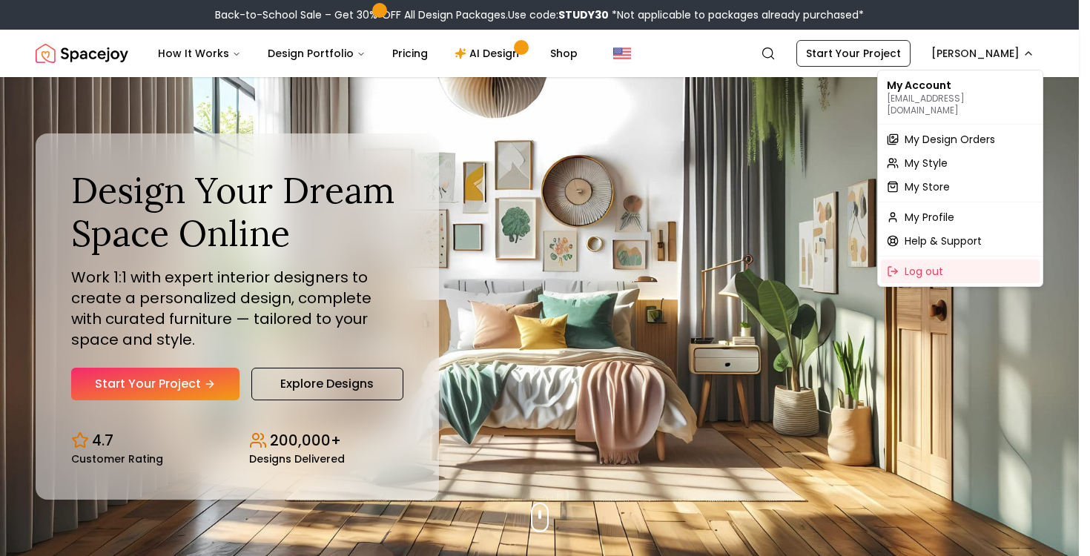
click at [954, 178] on div "My Store" at bounding box center [960, 187] width 159 height 24
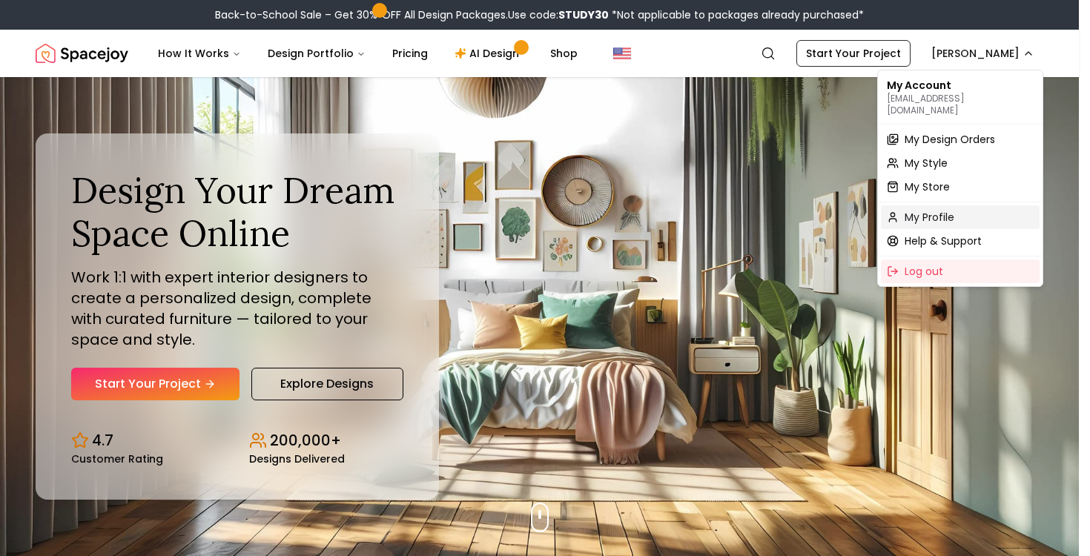
click at [951, 210] on span "My Profile" at bounding box center [929, 217] width 50 height 15
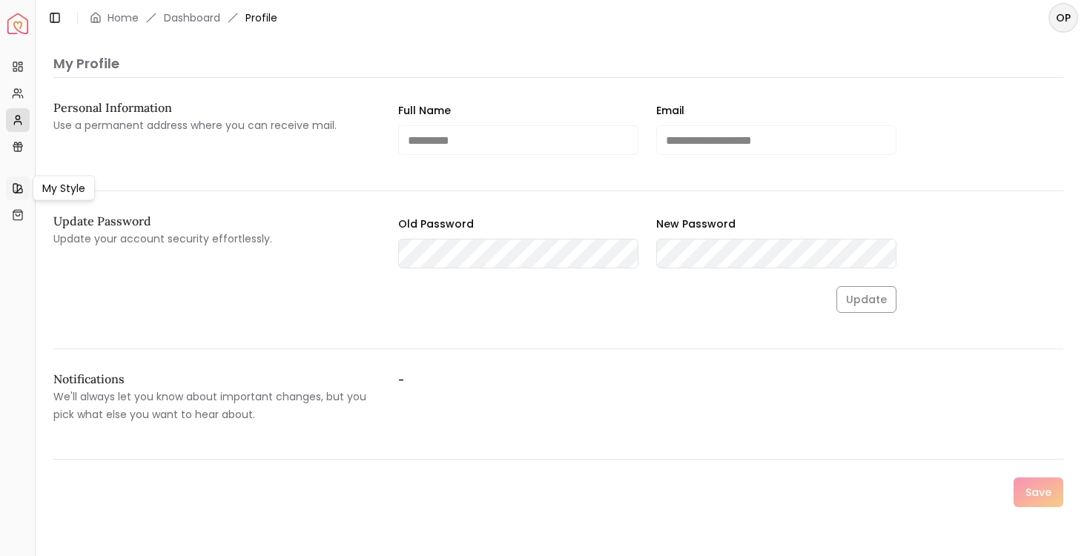
click at [16, 180] on link "My Style" at bounding box center [18, 188] width 24 height 24
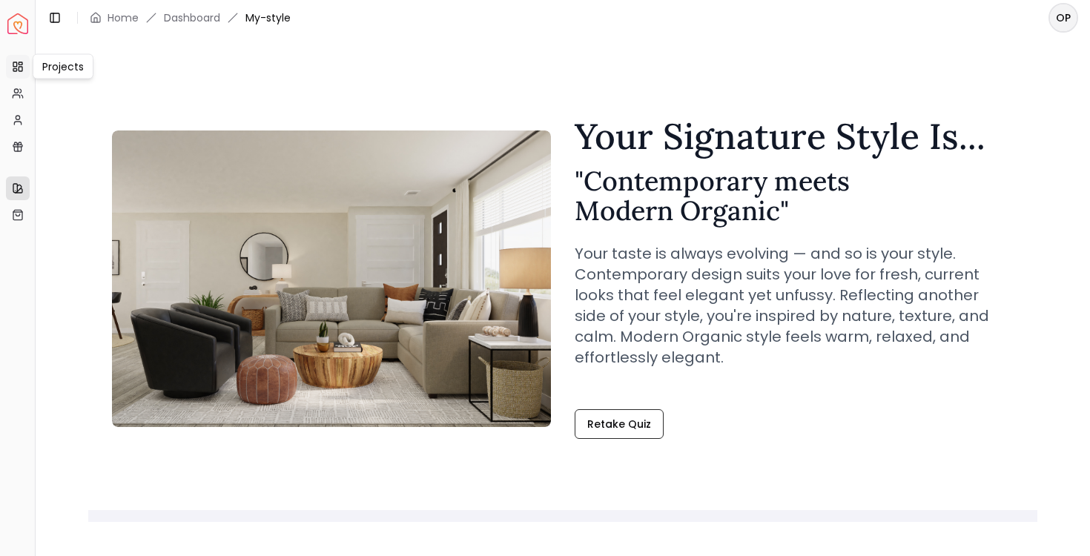
click at [23, 65] on icon at bounding box center [18, 67] width 12 height 12
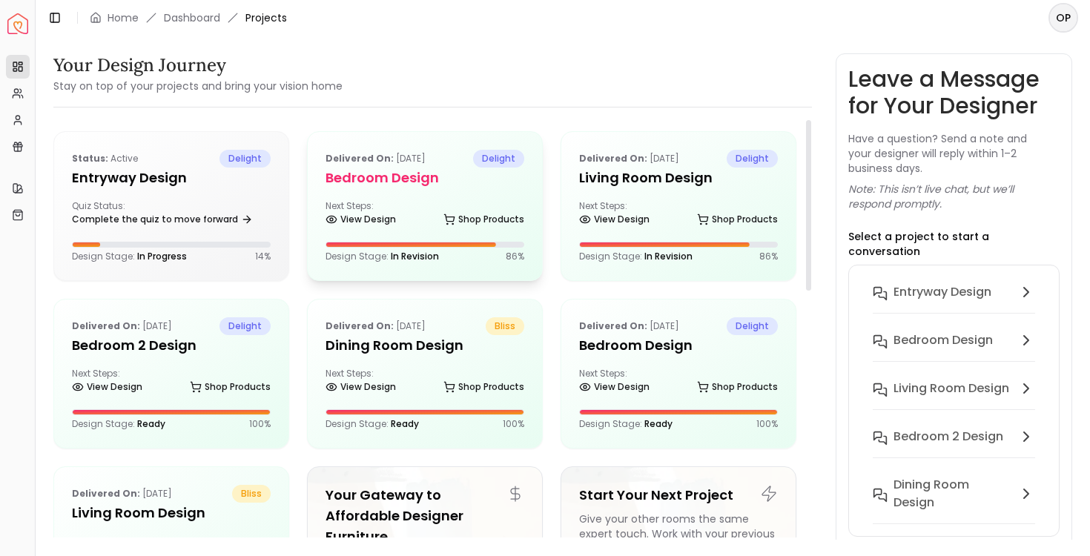
click at [469, 192] on div "Delivered on: Jul 22, 2025 delight Bedroom design Next Steps: View Design Shop …" at bounding box center [425, 206] width 234 height 148
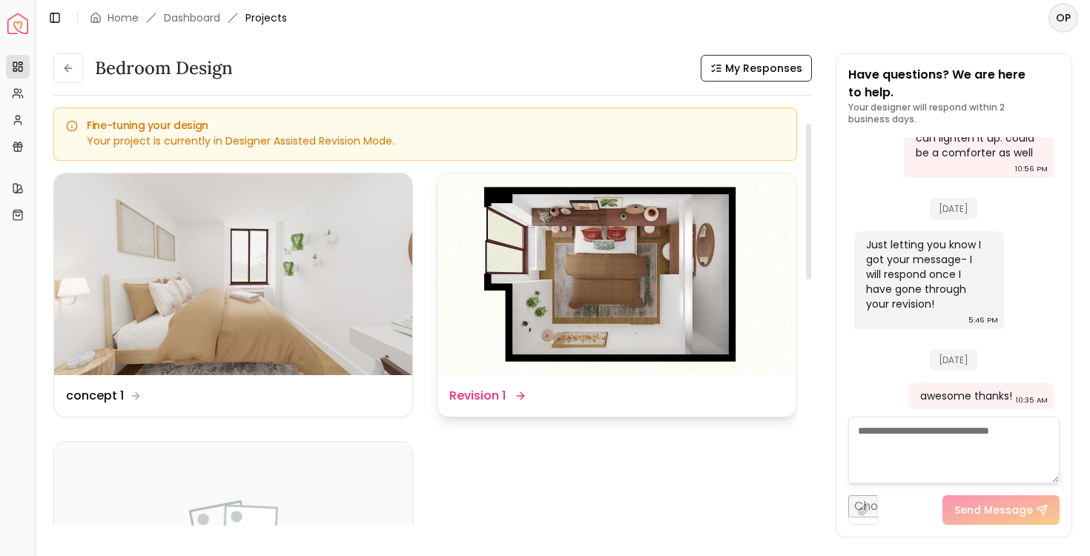
scroll to position [44, 0]
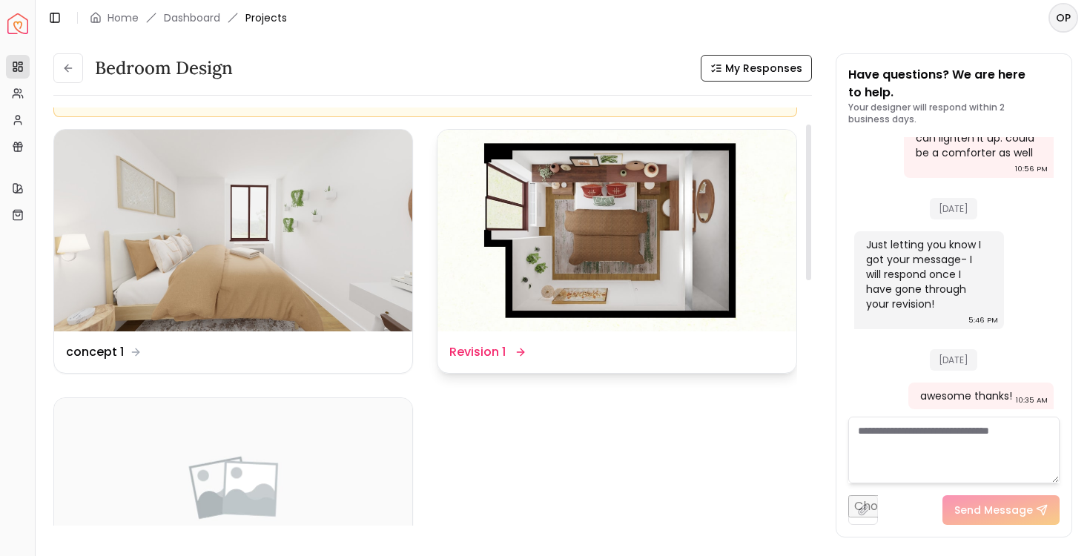
click at [617, 244] on img at bounding box center [616, 231] width 358 height 202
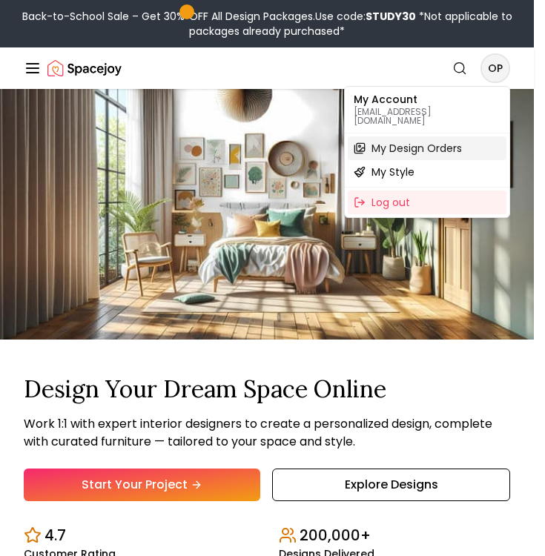
click at [407, 141] on span "My Design Orders" at bounding box center [416, 148] width 90 height 15
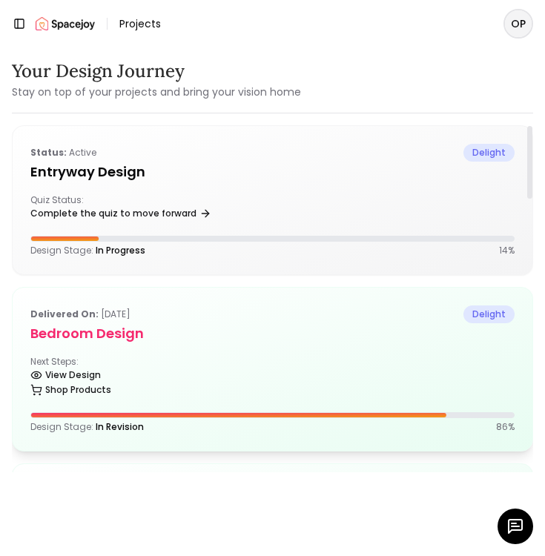
click at [371, 365] on div "Next Steps: View Design Shop Products" at bounding box center [272, 378] width 484 height 44
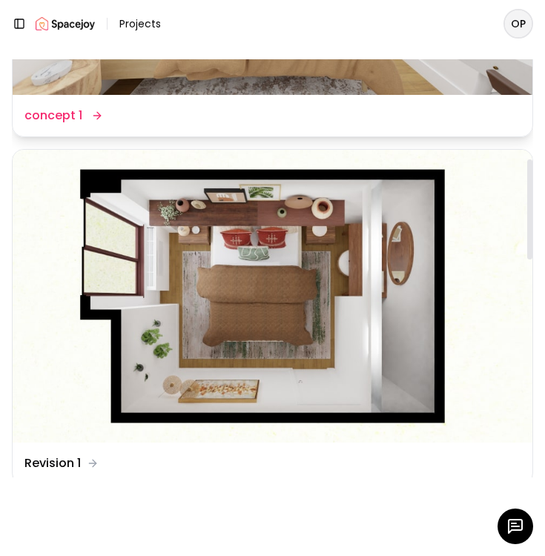
scroll to position [413, 0]
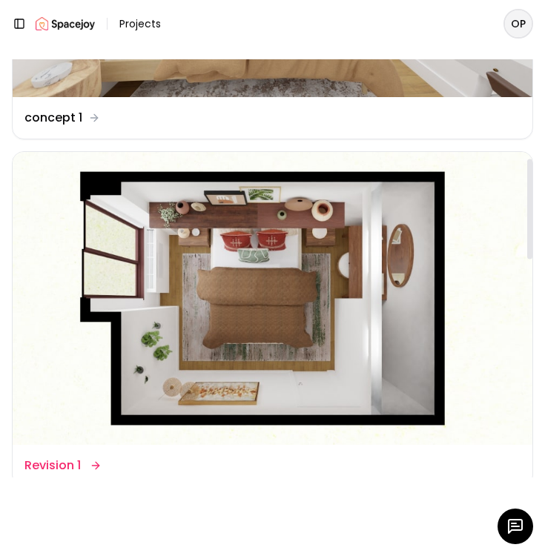
click at [365, 345] on img at bounding box center [273, 298] width 520 height 292
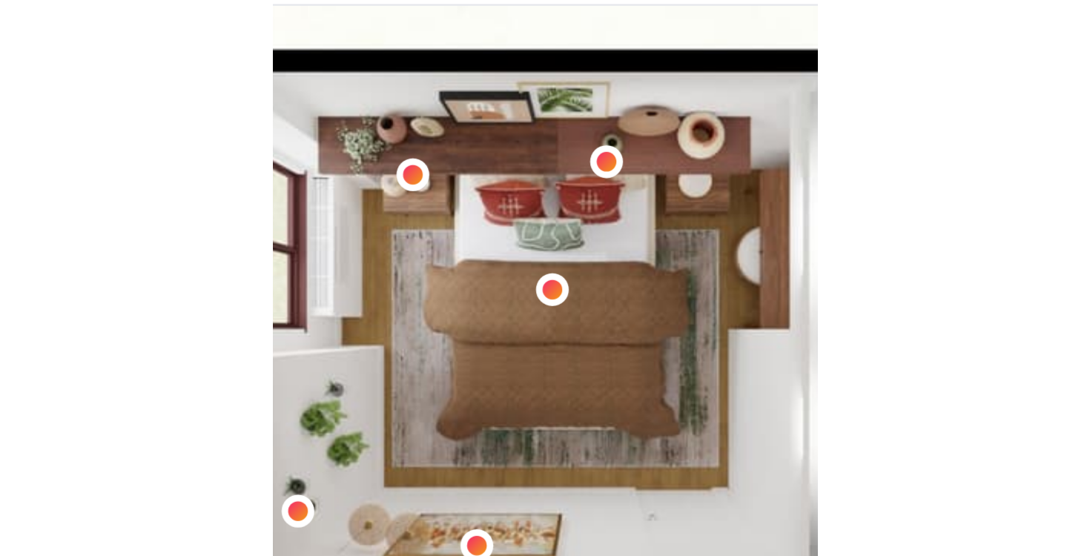
scroll to position [43, 0]
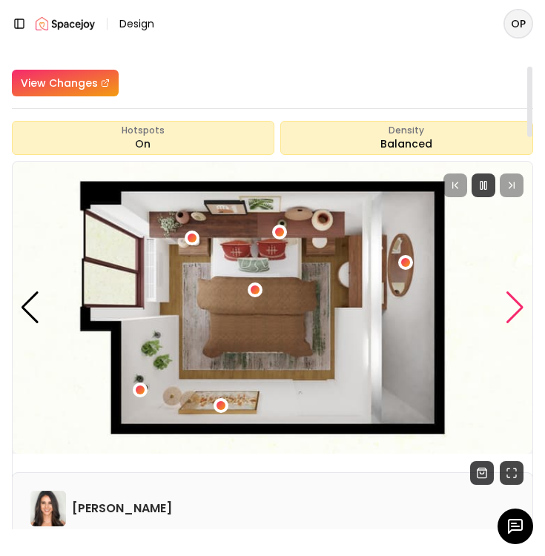
click at [515, 309] on div "Next slide" at bounding box center [515, 307] width 20 height 33
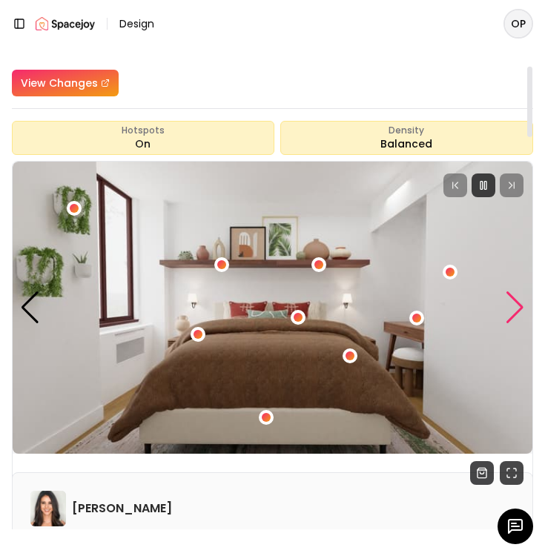
click at [515, 302] on div "Next slide" at bounding box center [515, 307] width 20 height 33
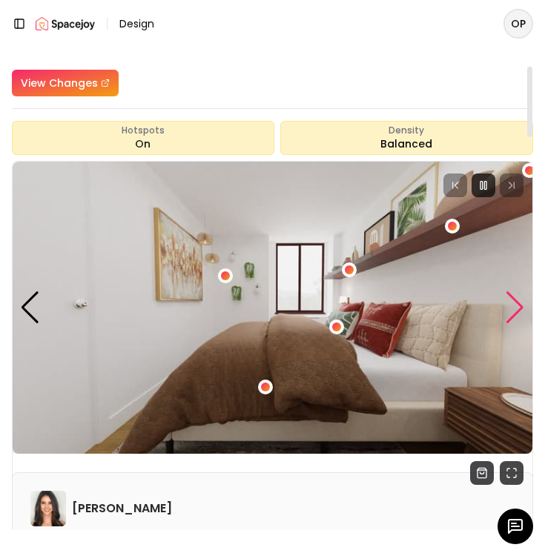
click at [522, 311] on div "Next slide" at bounding box center [515, 307] width 20 height 33
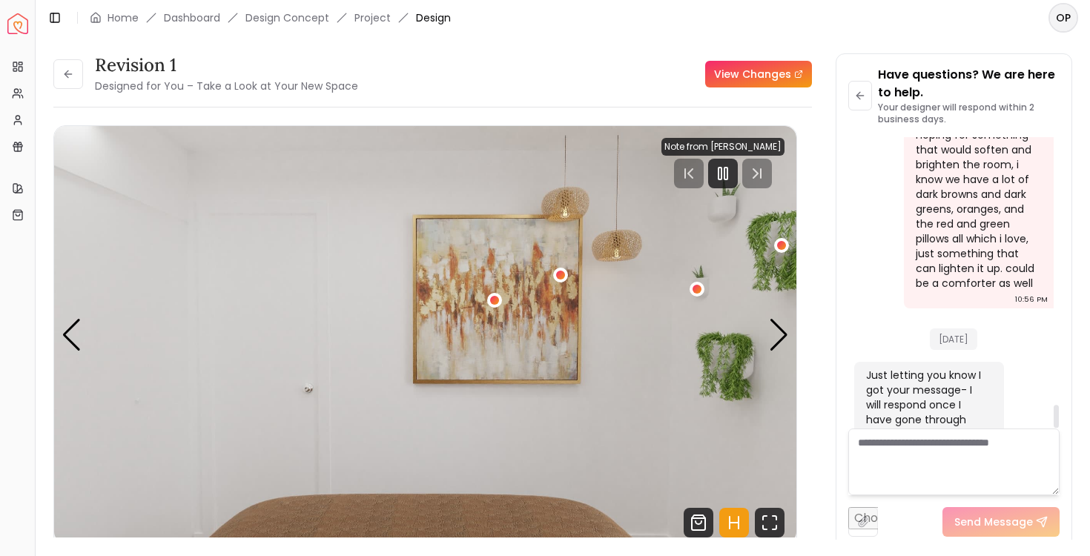
scroll to position [3415, 0]
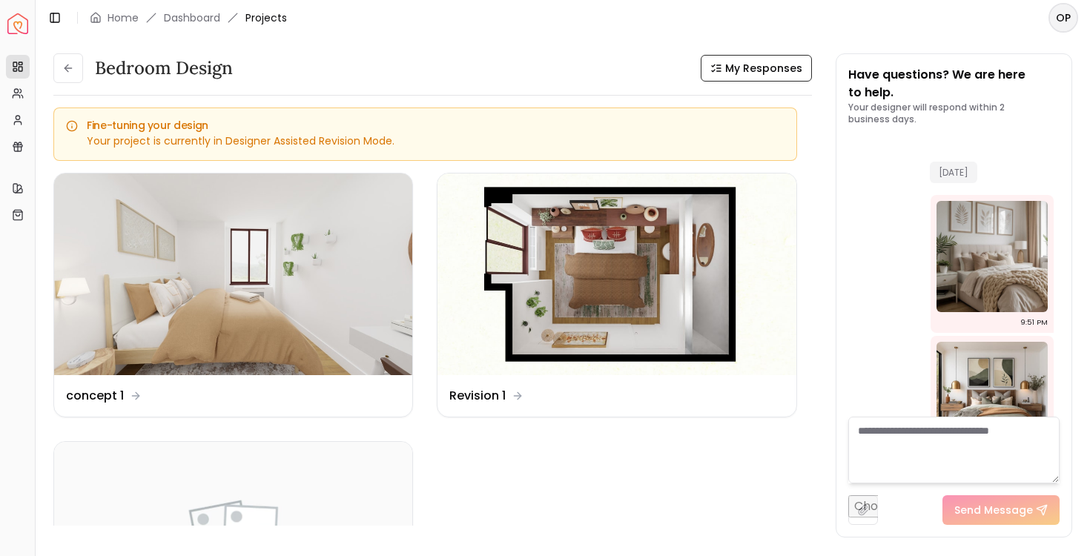
scroll to position [3427, 0]
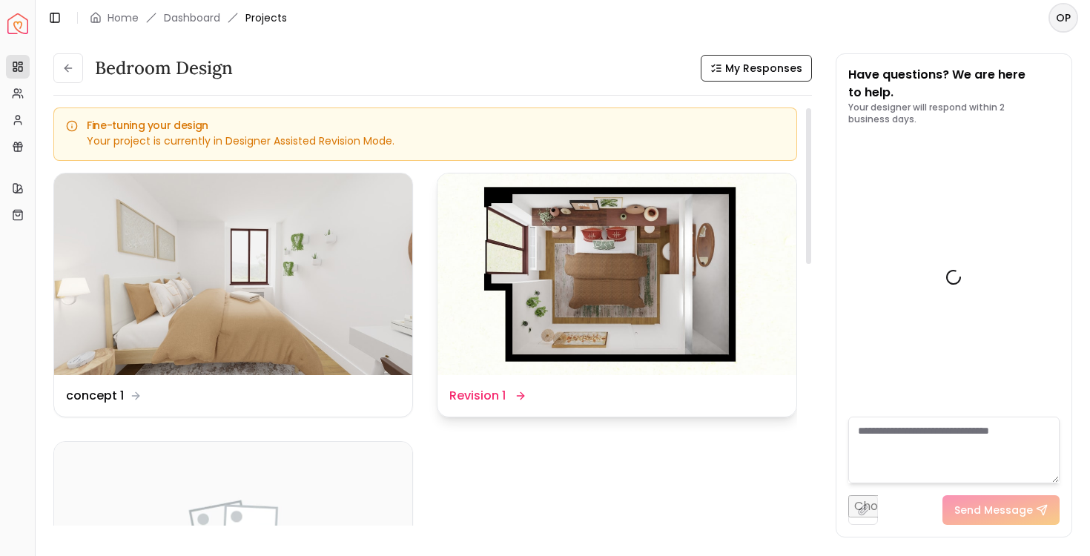
scroll to position [3427, 0]
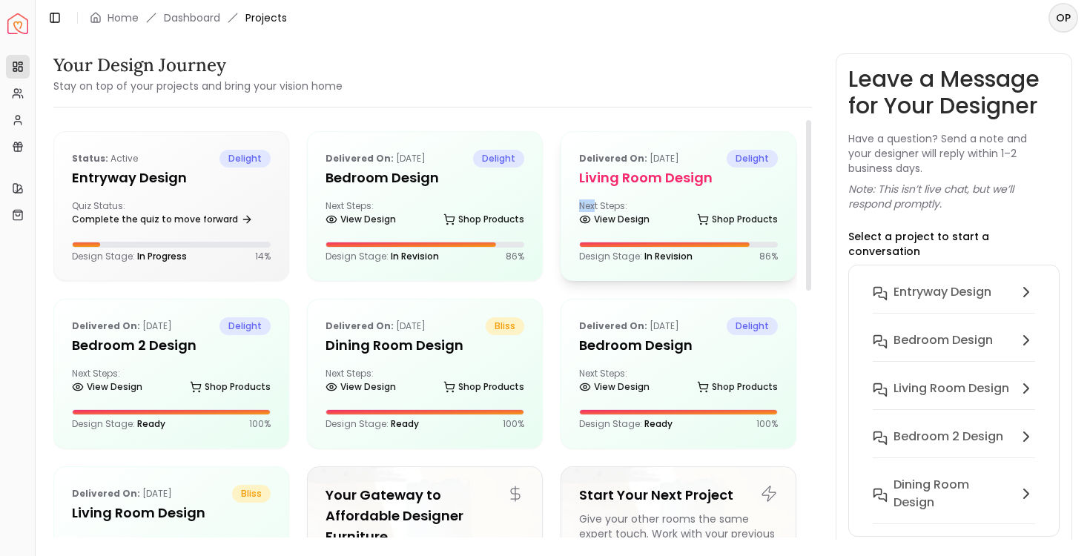
click at [533, 200] on div "Next Steps: View Design Shop Products" at bounding box center [678, 215] width 199 height 30
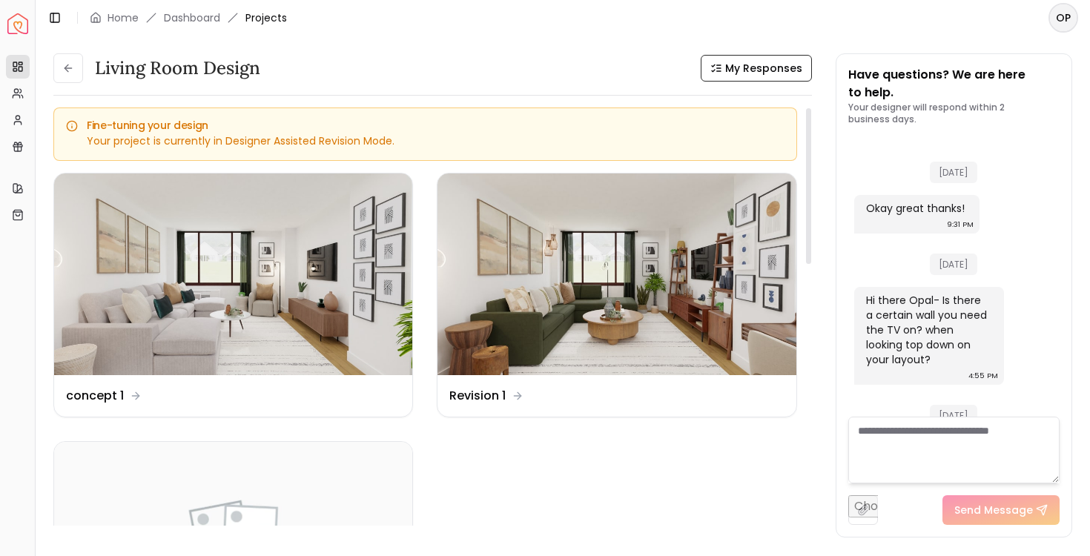
scroll to position [3018, 0]
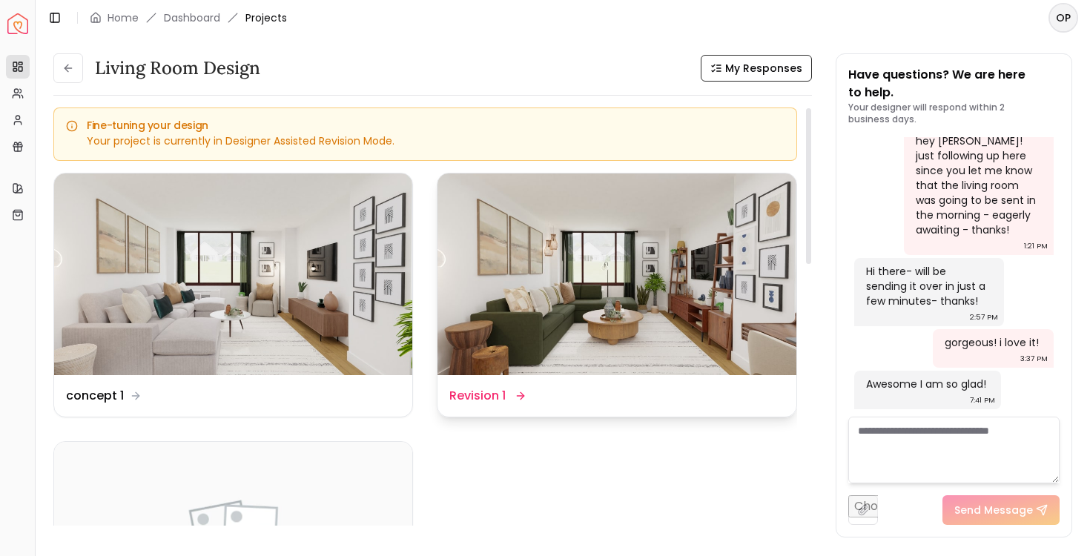
click at [533, 332] on img at bounding box center [616, 274] width 358 height 202
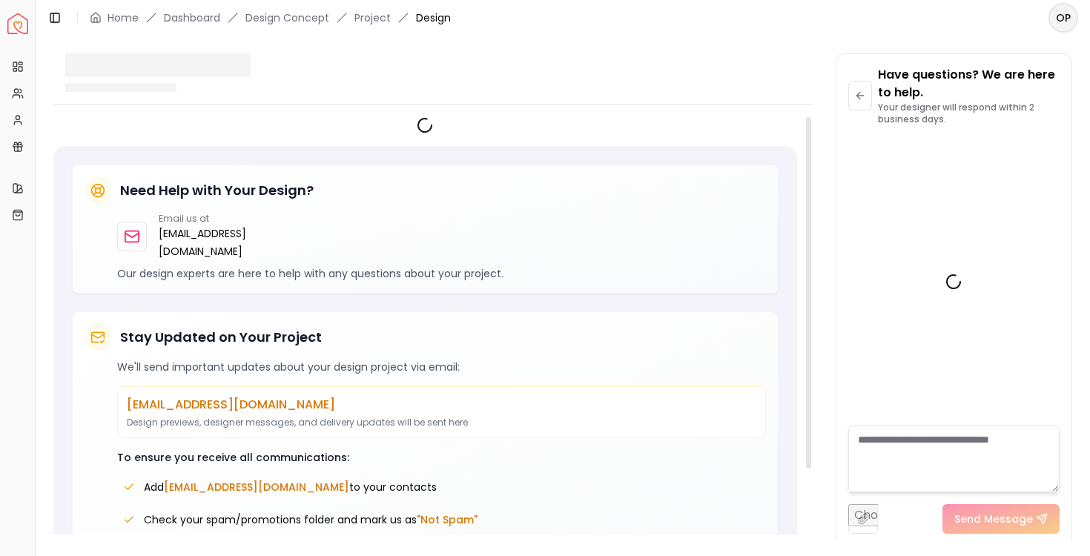
scroll to position [3006, 0]
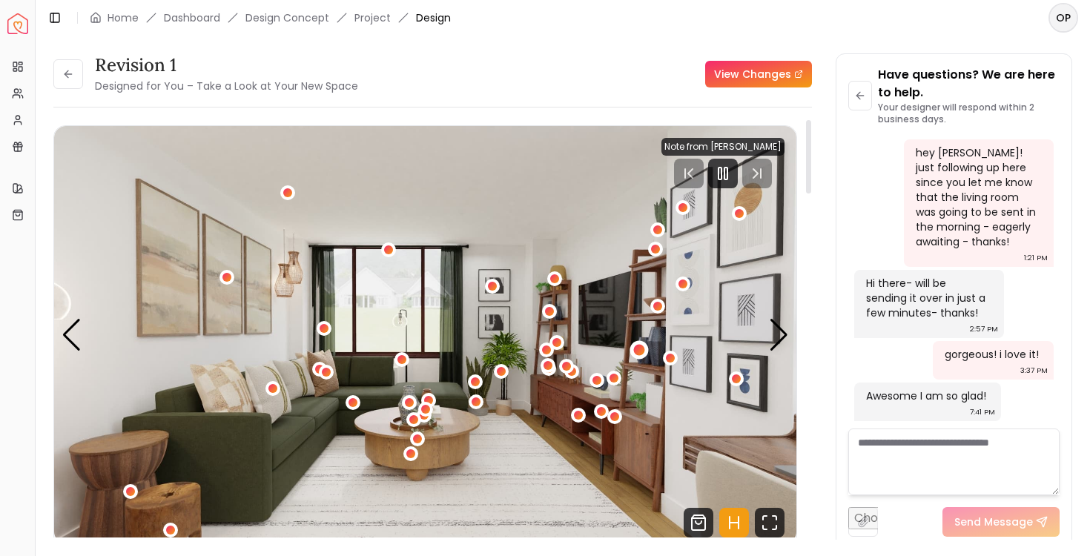
click at [533, 345] on div "1 / 6" at bounding box center [639, 349] width 11 height 11
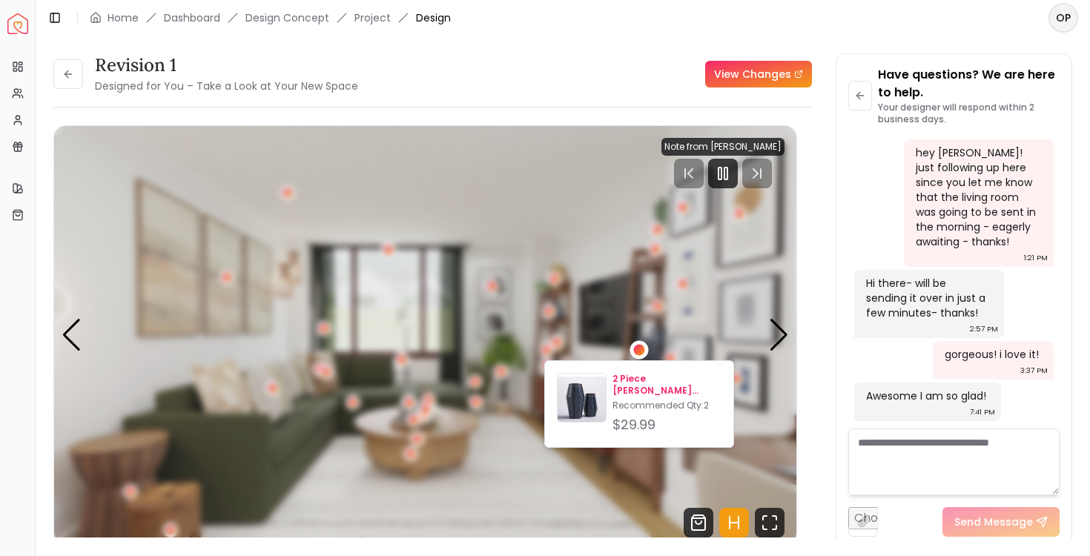
click at [533, 386] on p "2 Piece [PERSON_NAME] Ceramic Table Vase Set Small" at bounding box center [666, 385] width 109 height 24
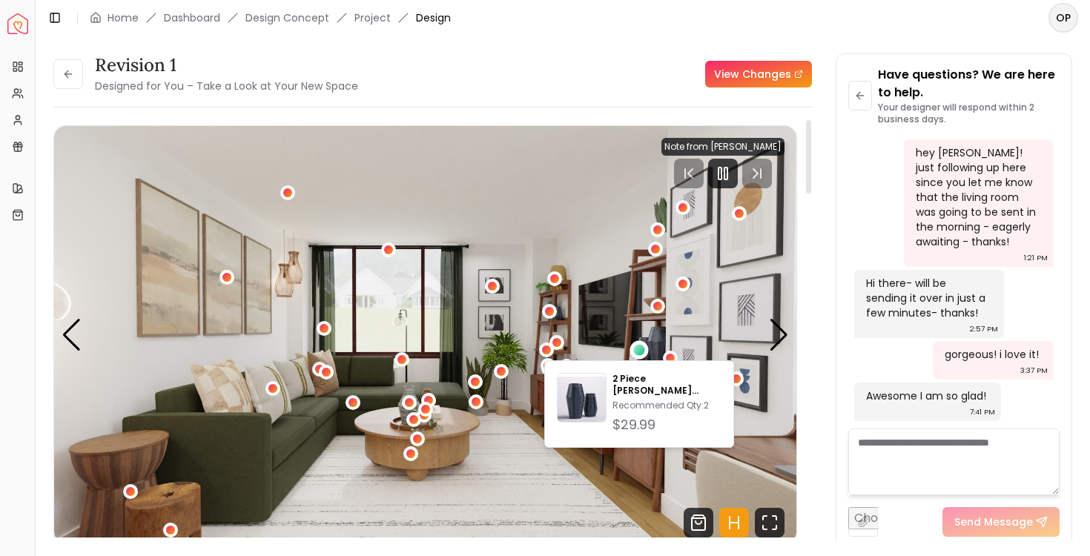
click at [197, 344] on img "1 / 6" at bounding box center [425, 334] width 742 height 417
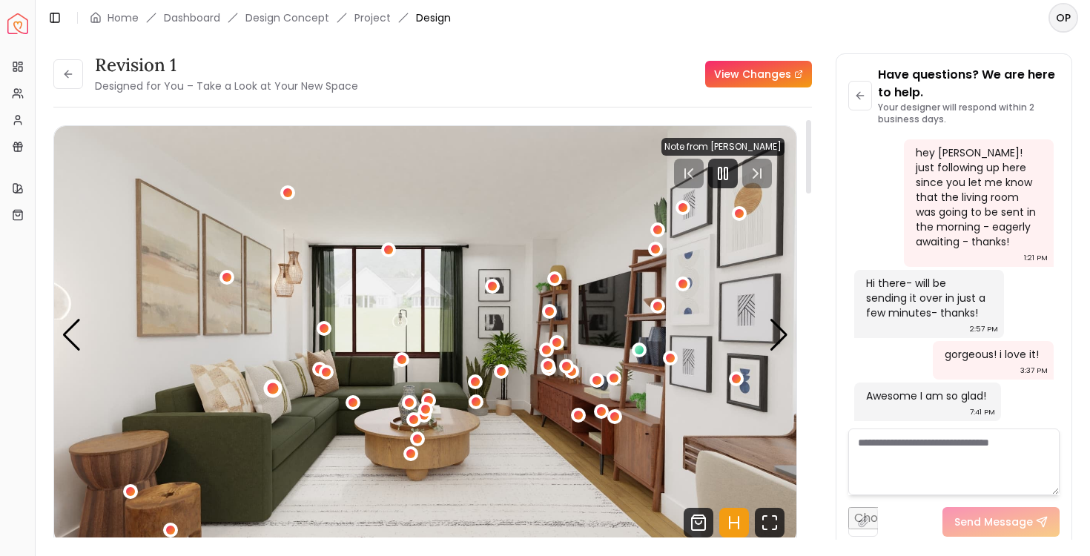
click at [275, 385] on div "1 / 6" at bounding box center [273, 387] width 11 height 11
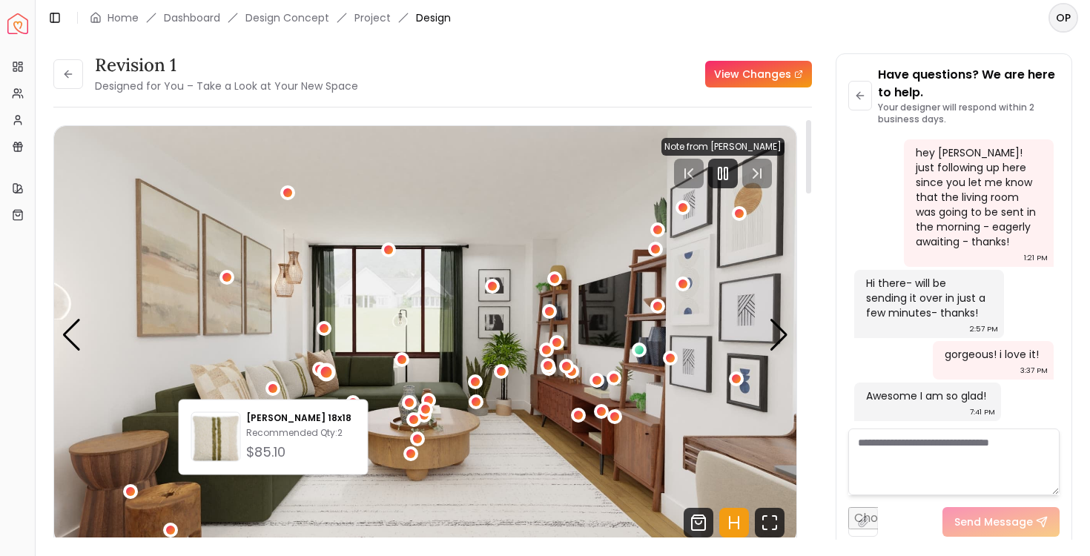
click at [328, 371] on div "1 / 6" at bounding box center [325, 371] width 11 height 11
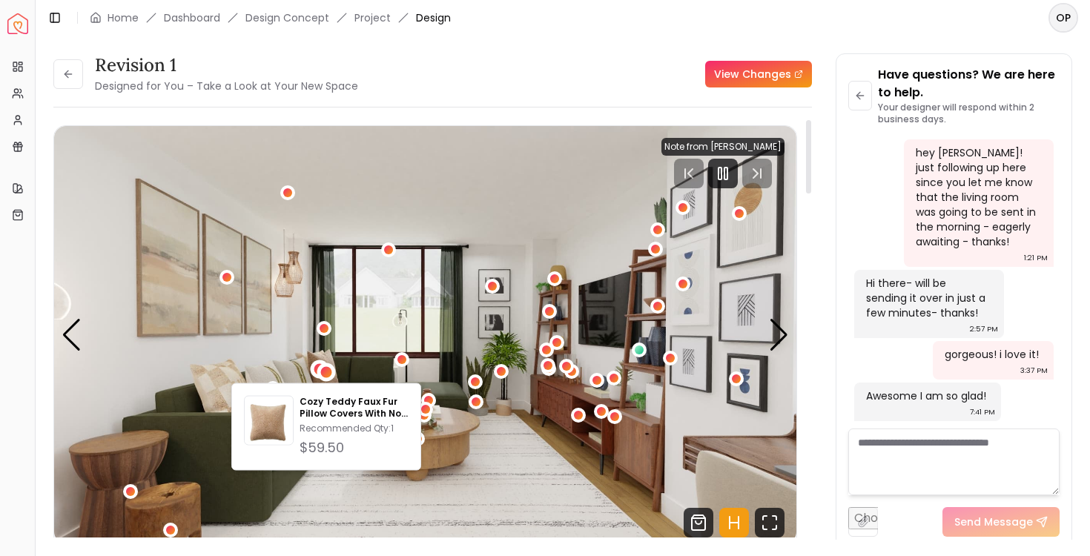
click at [313, 364] on div "1 / 6" at bounding box center [319, 369] width 19 height 19
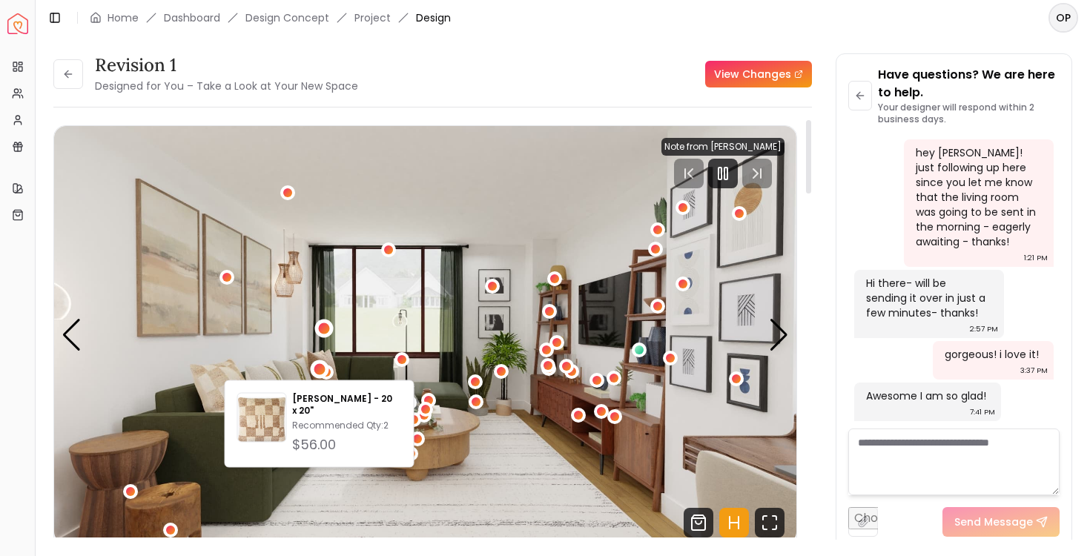
click at [319, 328] on div "1 / 6" at bounding box center [323, 327] width 11 height 11
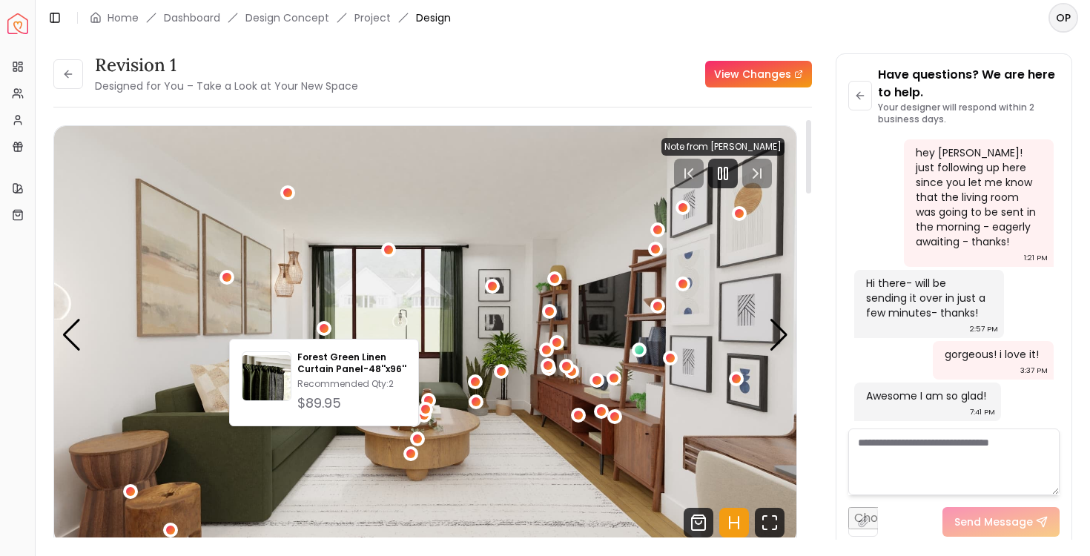
click at [243, 314] on img "1 / 6" at bounding box center [425, 334] width 742 height 417
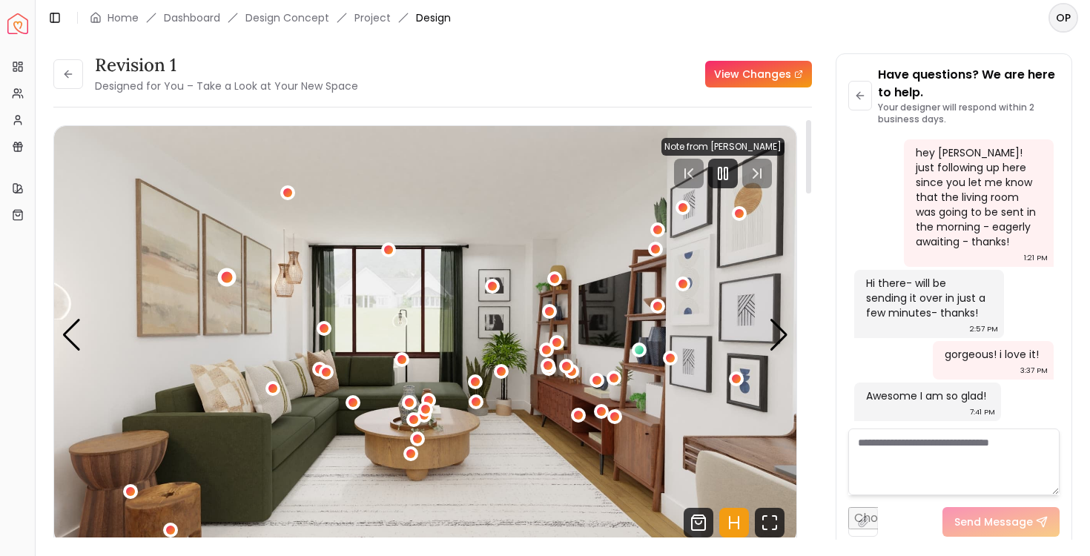
click at [227, 276] on div "1 / 6" at bounding box center [226, 276] width 11 height 11
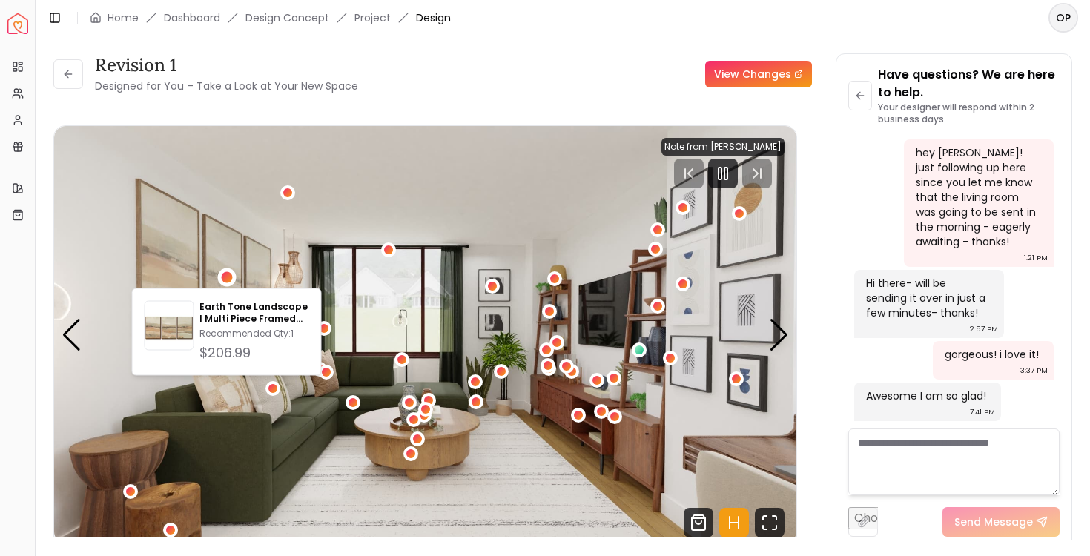
click at [389, 492] on img "1 / 6" at bounding box center [425, 334] width 742 height 417
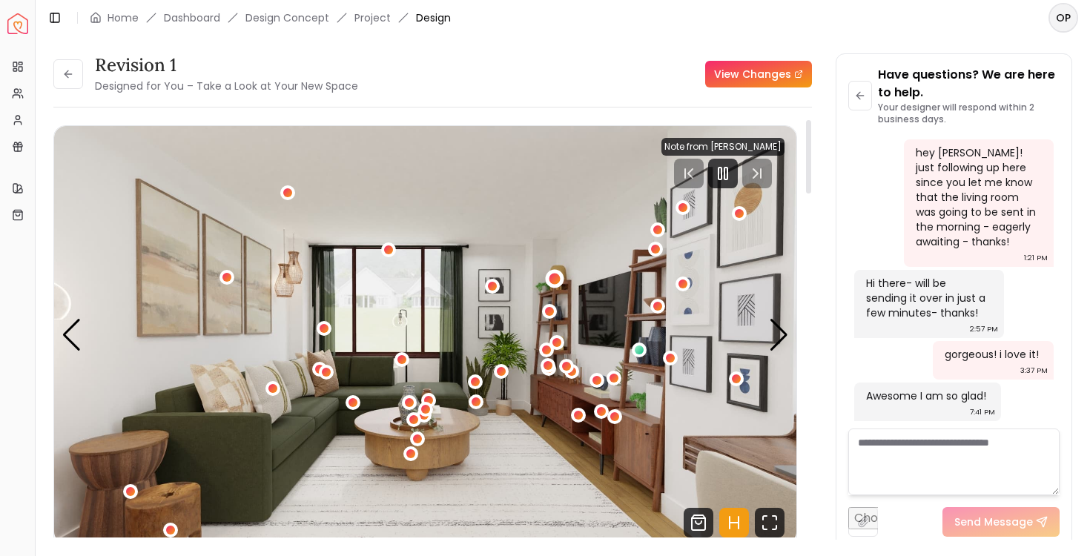
click at [533, 282] on div "1 / 6" at bounding box center [554, 279] width 11 height 11
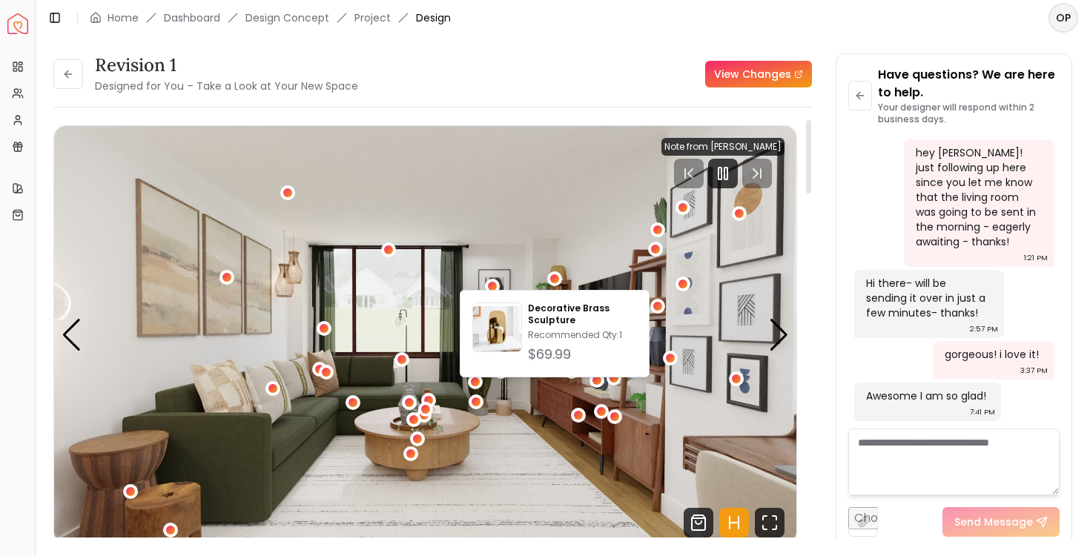
click at [531, 225] on img "1 / 6" at bounding box center [425, 334] width 742 height 417
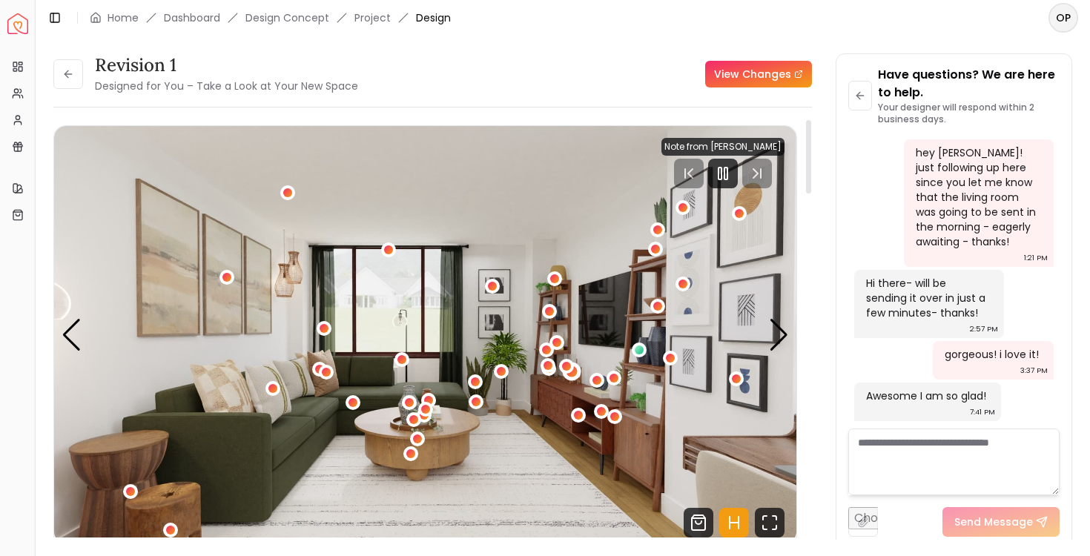
click at [533, 371] on div "1 / 6" at bounding box center [571, 371] width 11 height 11
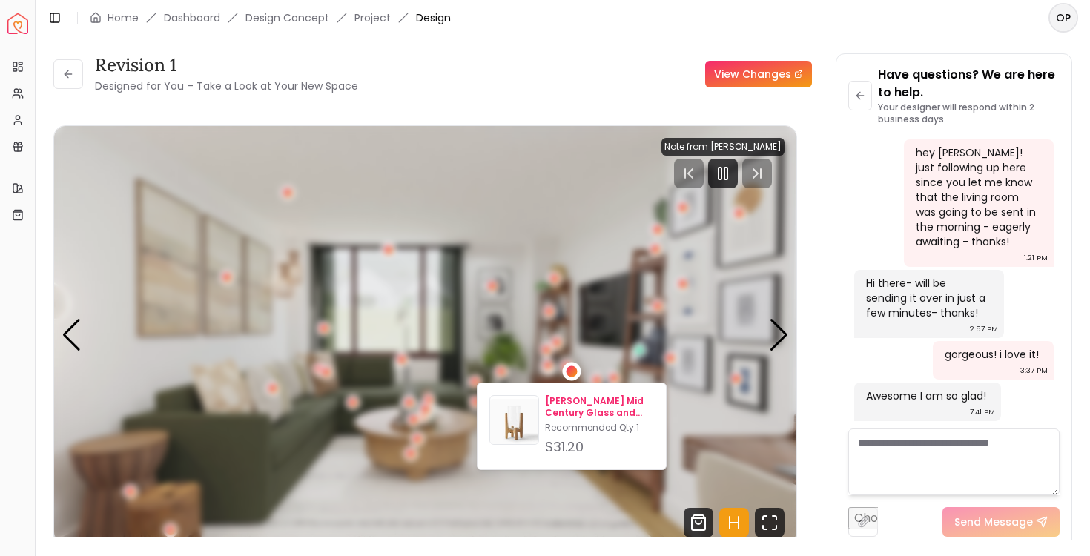
click at [533, 407] on p "[PERSON_NAME] Mid Century Glass and Wood Lanterns-Small" at bounding box center [599, 407] width 109 height 24
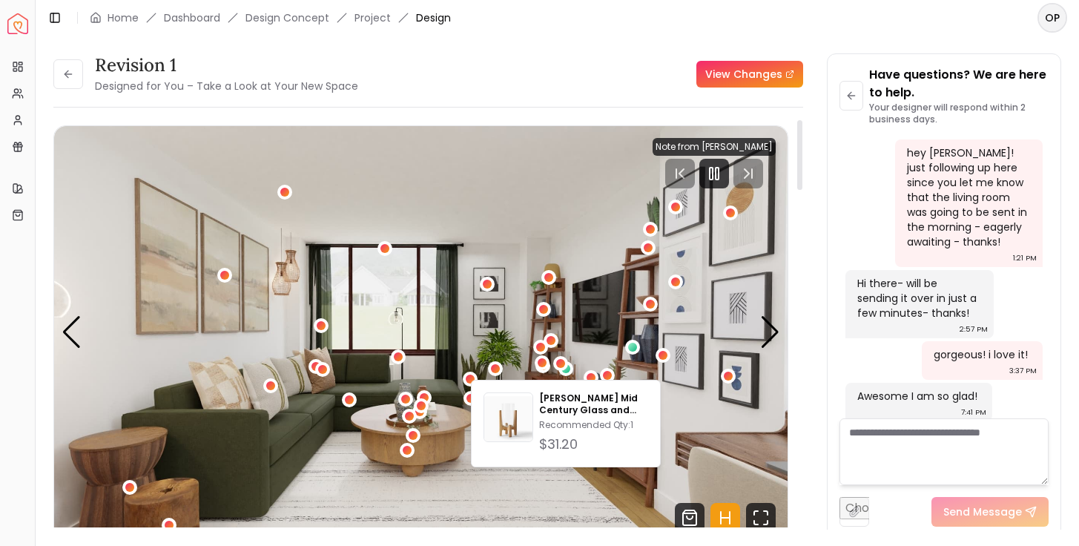
click at [533, 292] on img "1 / 6" at bounding box center [420, 332] width 733 height 412
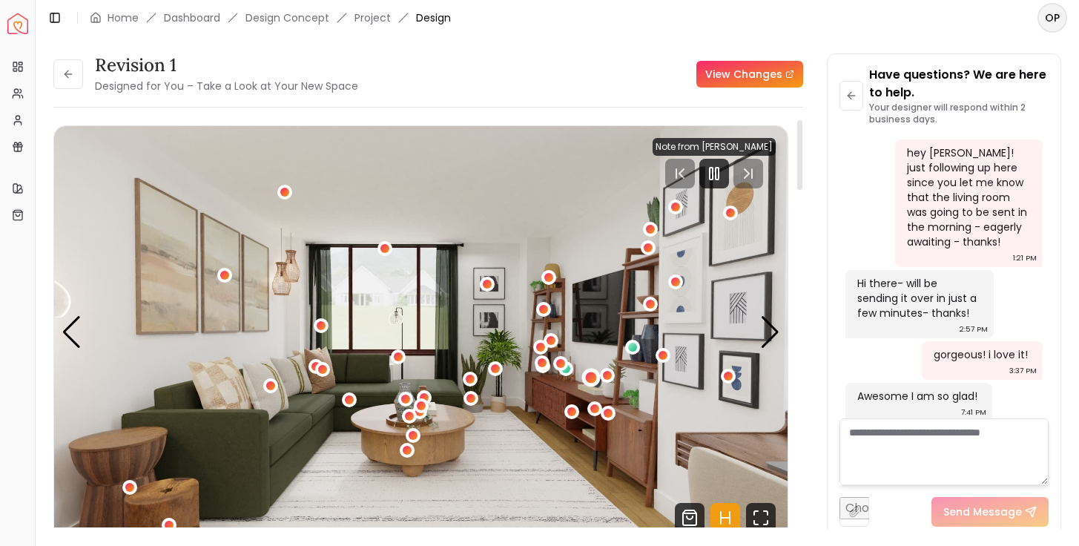
click at [533, 380] on div "1 / 6" at bounding box center [590, 377] width 11 height 11
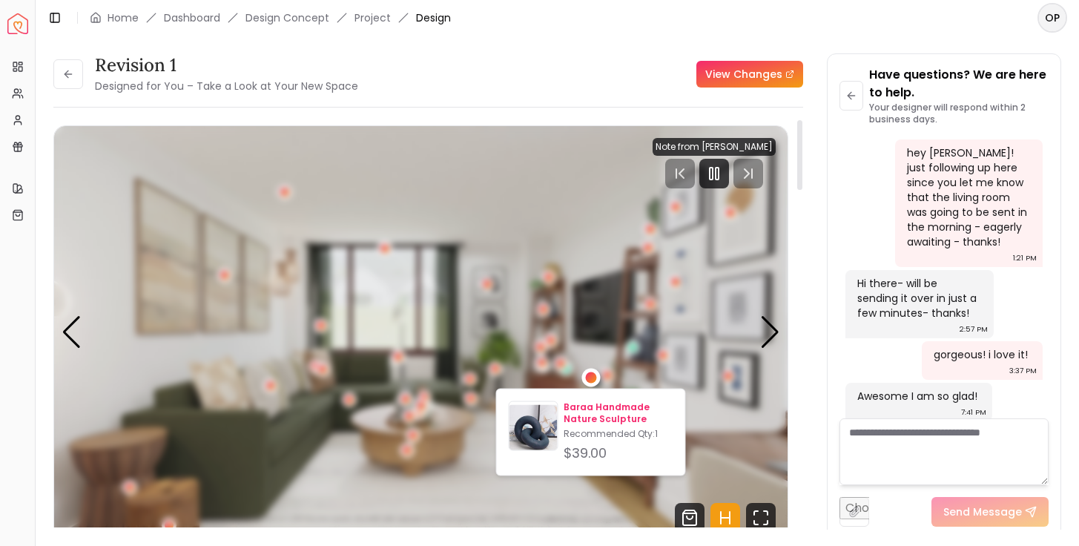
click at [533, 420] on p "Baraa Handmade Nature Sculpture" at bounding box center [617, 413] width 109 height 24
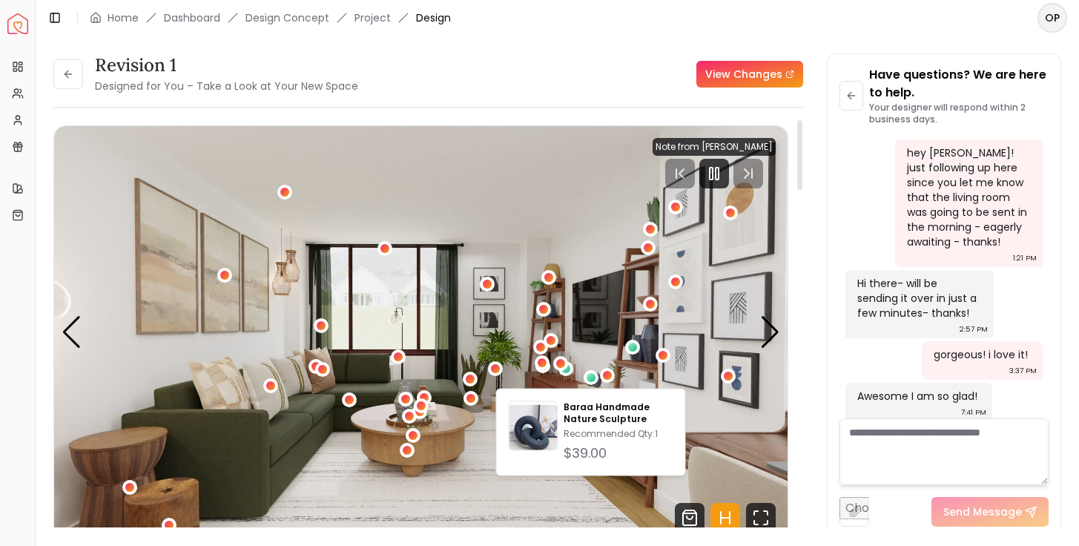
click at [380, 336] on img "1 / 6" at bounding box center [420, 332] width 733 height 412
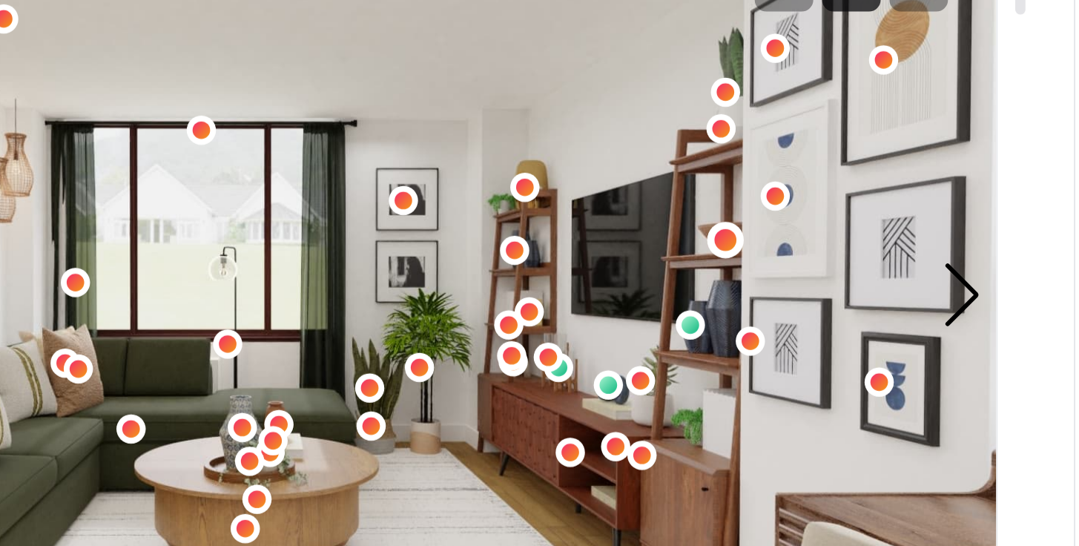
click at [533, 299] on div "1 / 6" at bounding box center [650, 304] width 11 height 11
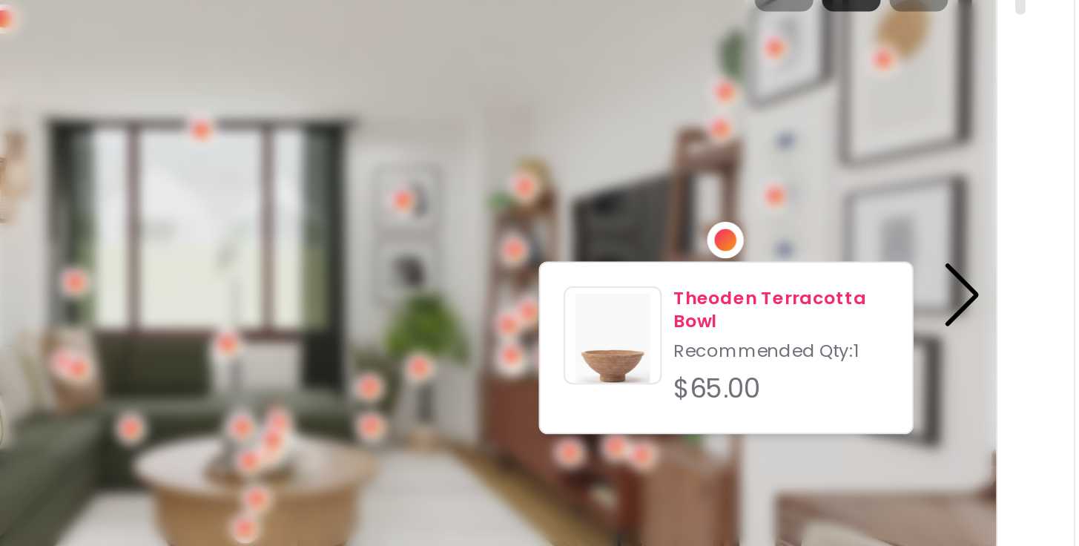
click at [533, 340] on p "Theoden Terracotta Bowl" at bounding box center [677, 340] width 109 height 24
